Goal: Task Accomplishment & Management: Use online tool/utility

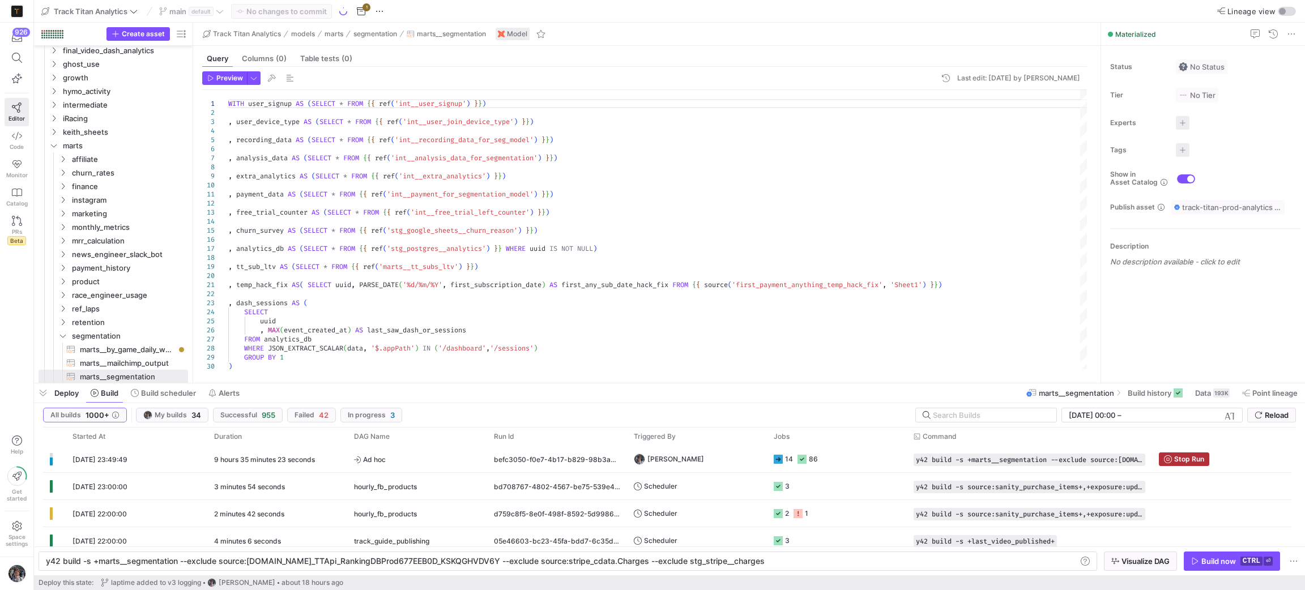
scroll to position [0, 668]
click at [38, 395] on span "button" at bounding box center [43, 393] width 18 height 19
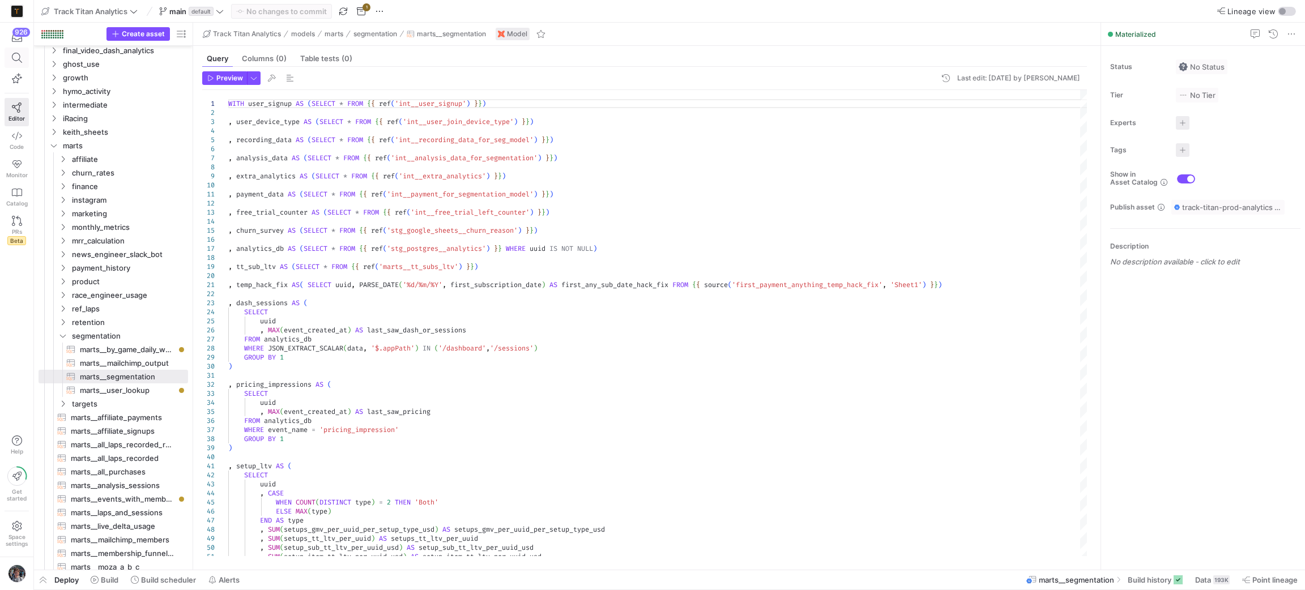
click at [22, 56] on span at bounding box center [17, 58] width 14 height 10
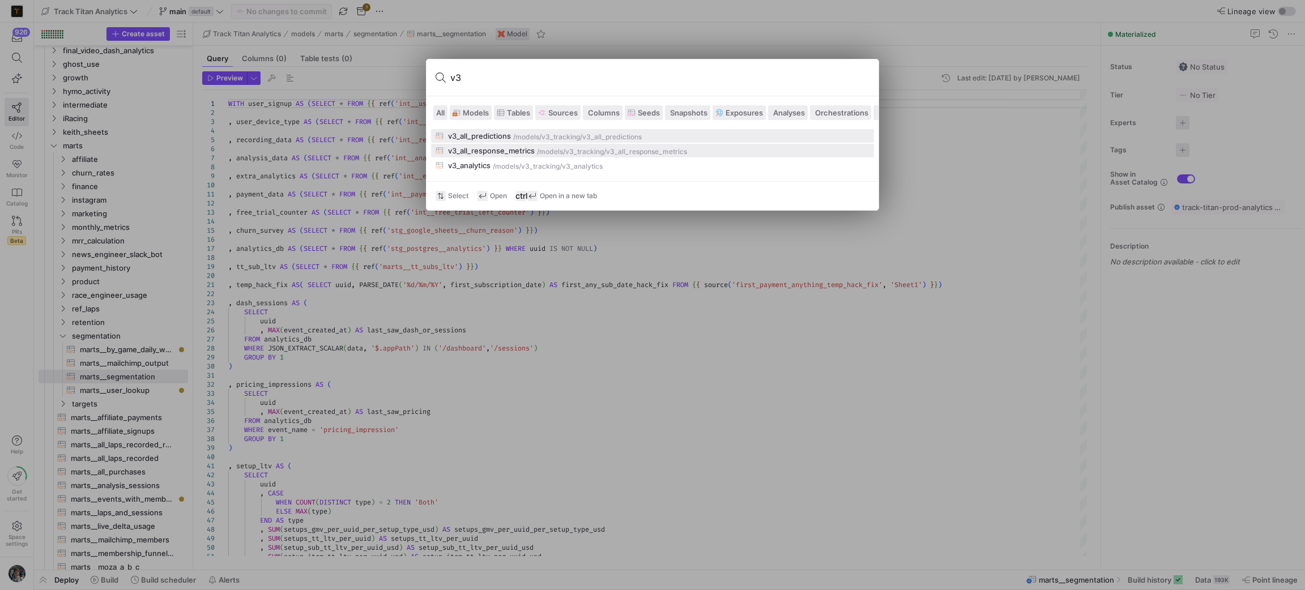
type input "v3"
click at [735, 155] on div "/models/ v3_tracking /v3_all_response_metrics" at bounding box center [703, 152] width 333 height 8
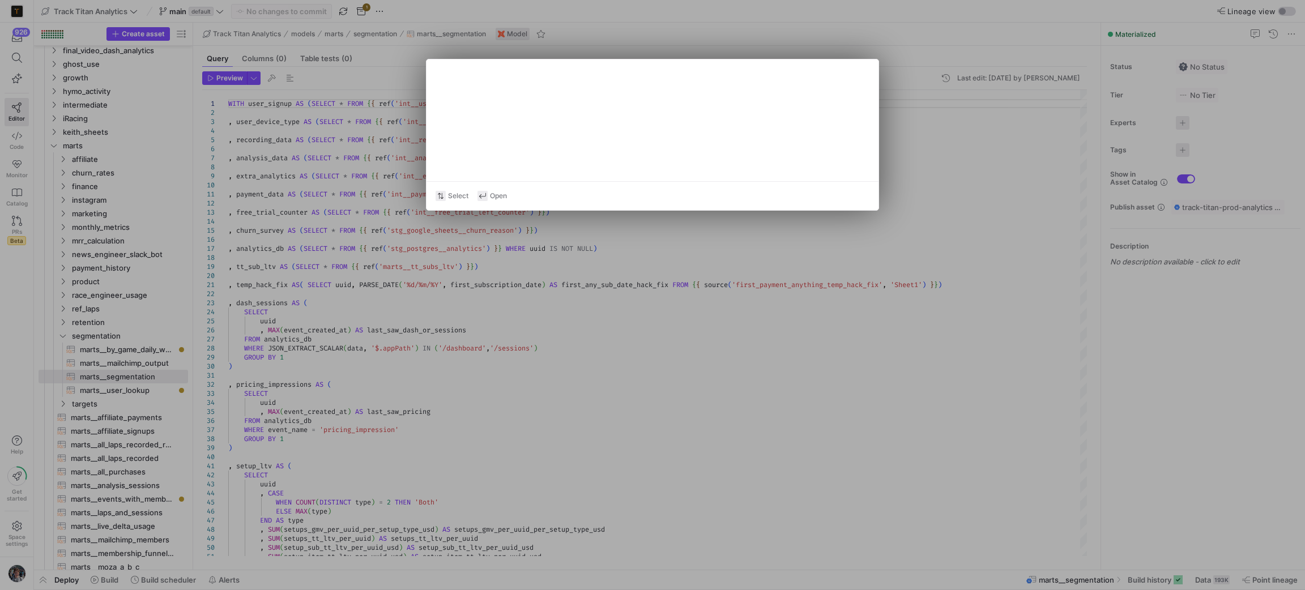
type textarea "with all_relevant_v3_metrics as ( select JSON_EXTRACT_SCALAR(data, "$.lap") as …"
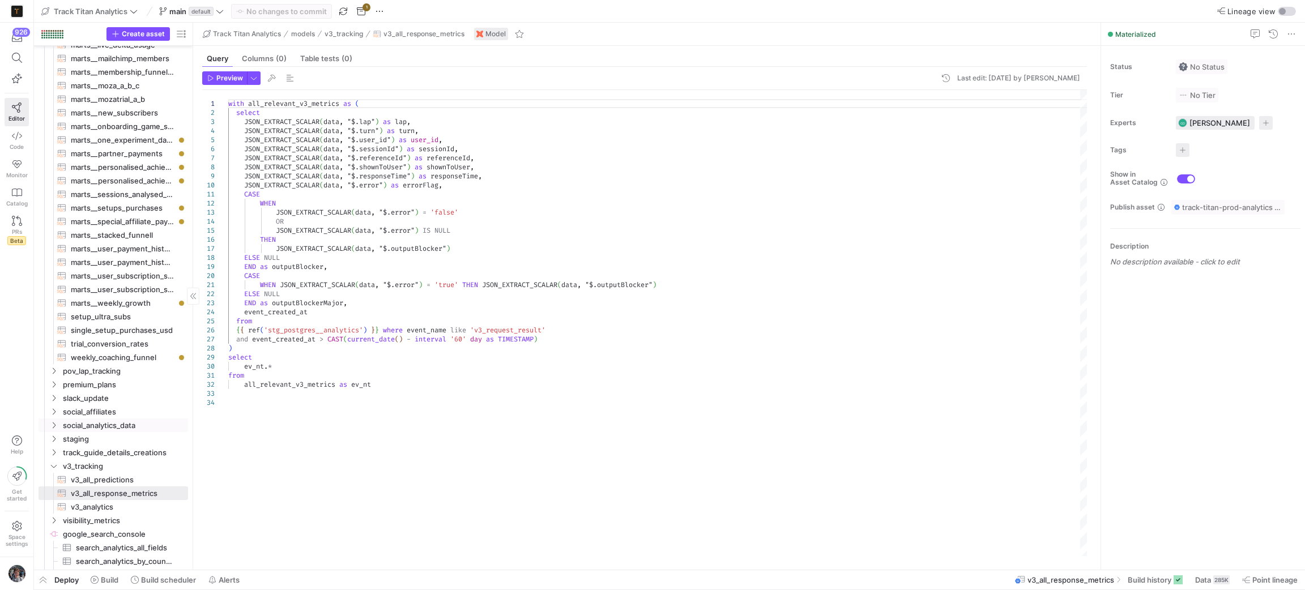
scroll to position [648, 0]
click at [103, 573] on span at bounding box center [104, 580] width 37 height 18
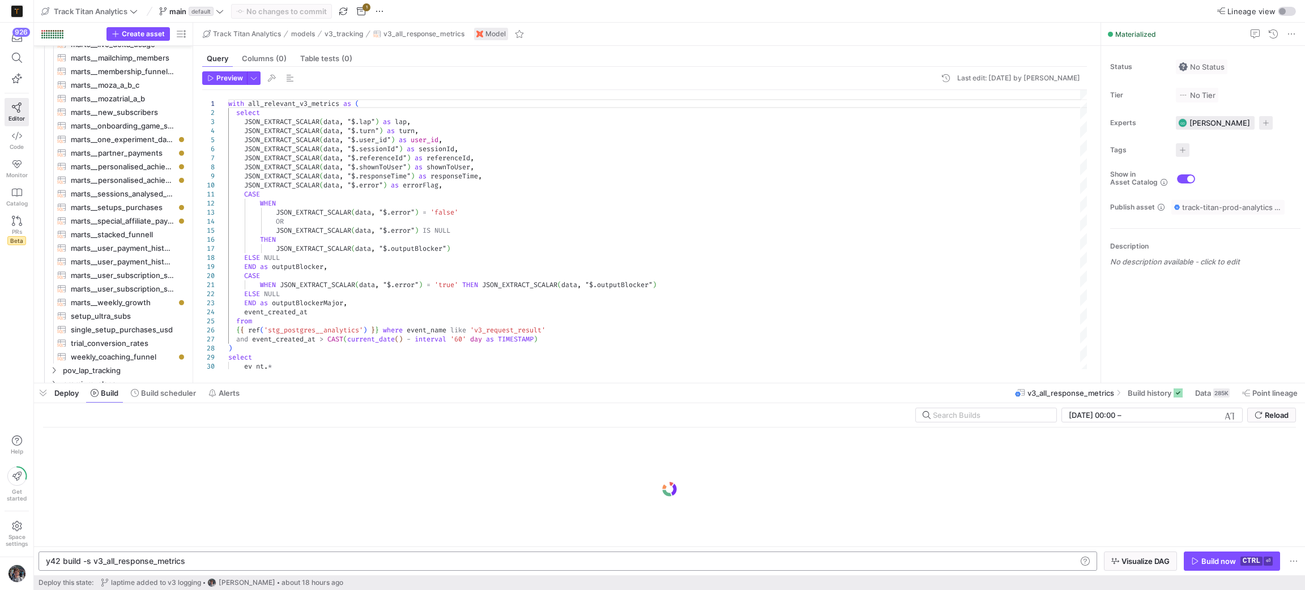
click at [263, 559] on div "y42 build -s v3_all_response_metrics" at bounding box center [561, 561] width 1031 height 9
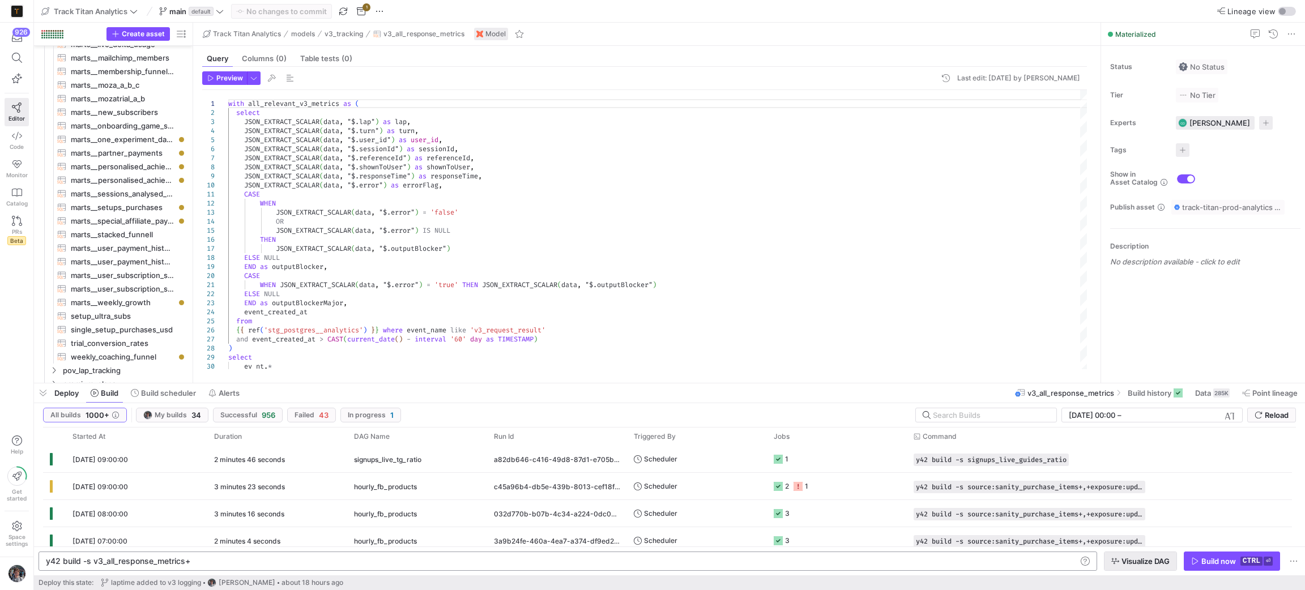
type textarea "y42 build -s v3_all_response_metrics+"
click at [1155, 567] on span "button" at bounding box center [1141, 561] width 72 height 18
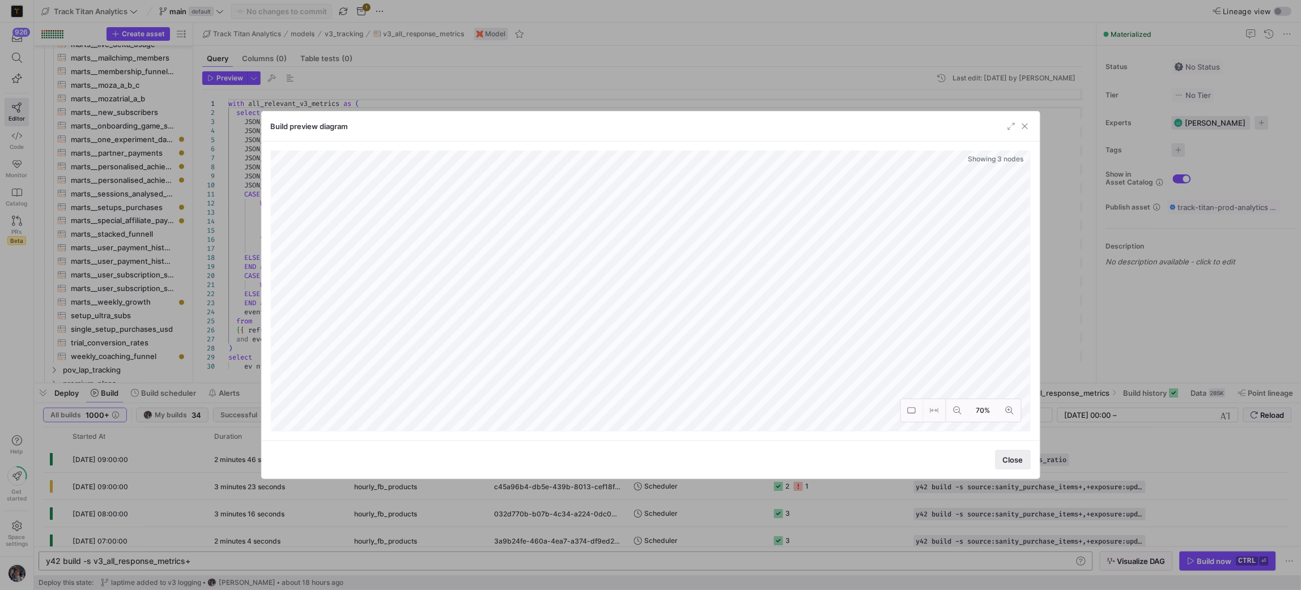
click at [998, 461] on span "button" at bounding box center [1013, 460] width 34 height 18
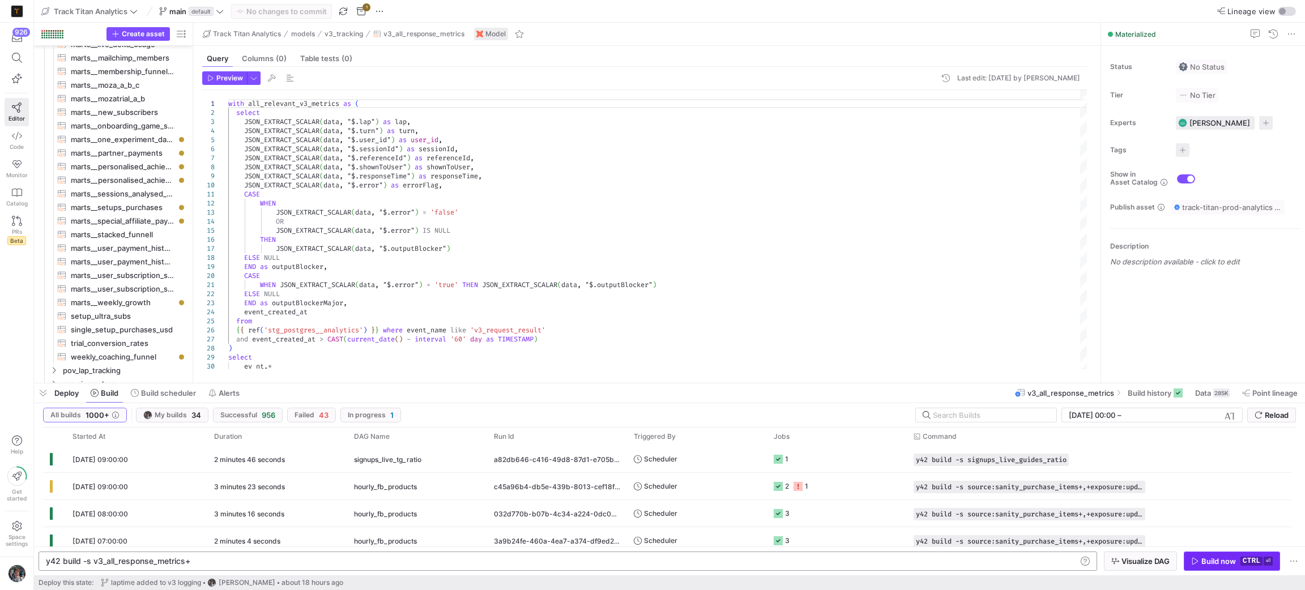
click at [1197, 562] on icon "button" at bounding box center [1195, 561] width 8 height 8
